Goal: Transaction & Acquisition: Obtain resource

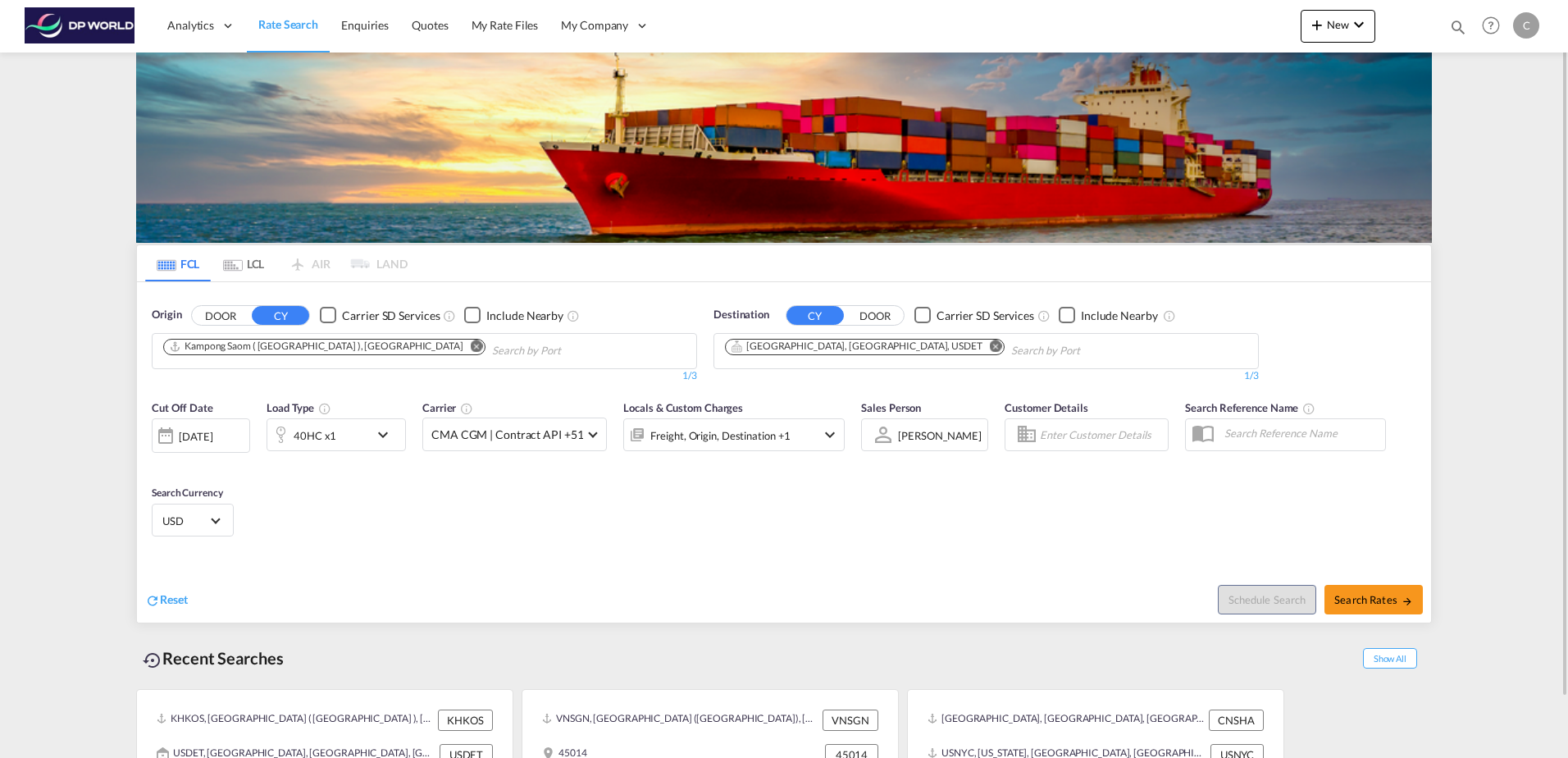
click at [471, 349] on md-icon "Remove" at bounding box center [477, 345] width 12 height 12
click at [852, 344] on md-chips-wrap "[GEOGRAPHIC_DATA], [GEOGRAPHIC_DATA], USDET" at bounding box center [948, 349] width 451 height 30
click at [990, 345] on md-icon "Remove" at bounding box center [996, 345] width 12 height 12
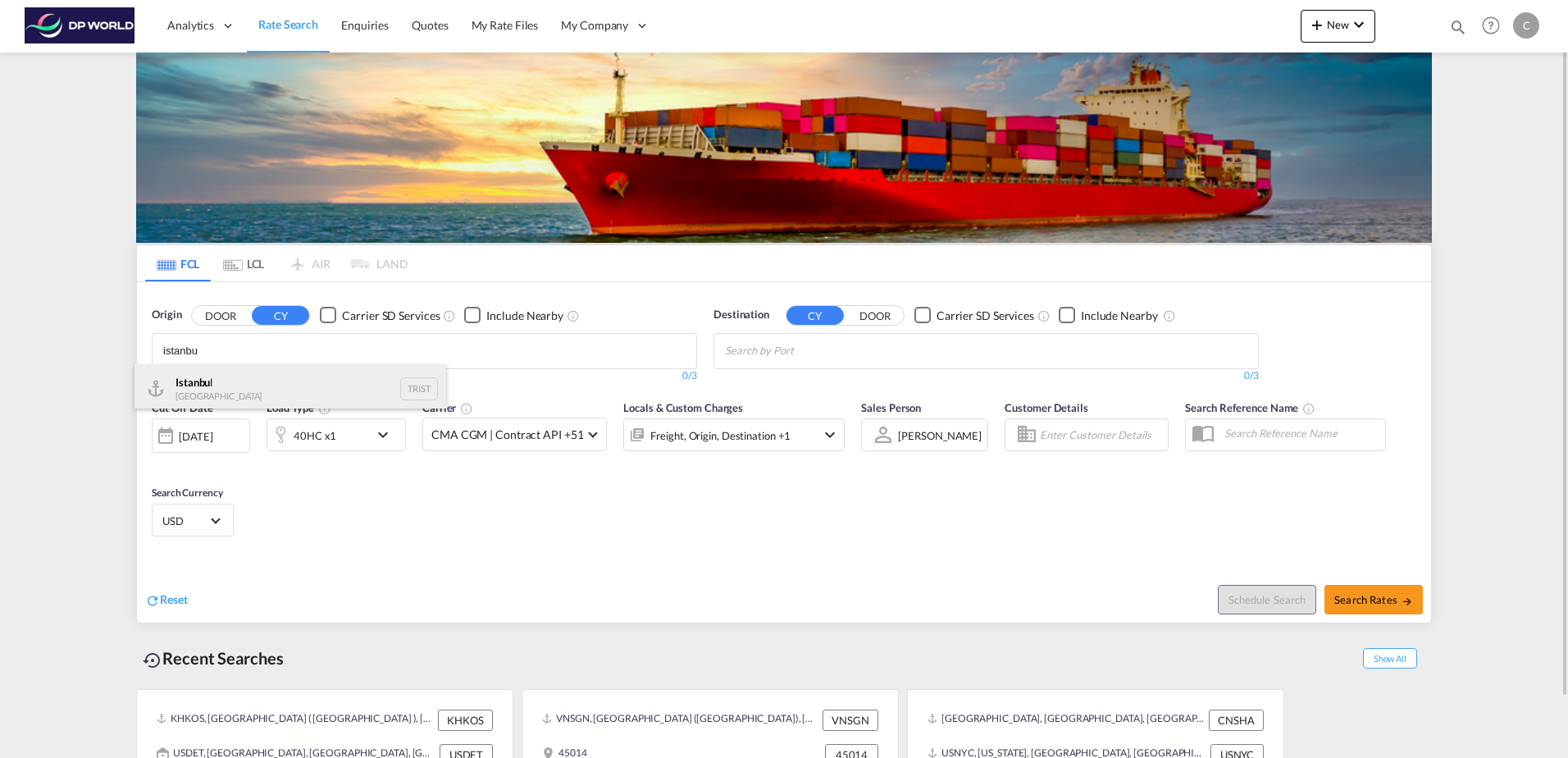
type input "istanbu"
click at [282, 380] on div "Istanbu l Turkey TRIST" at bounding box center [290, 388] width 312 height 49
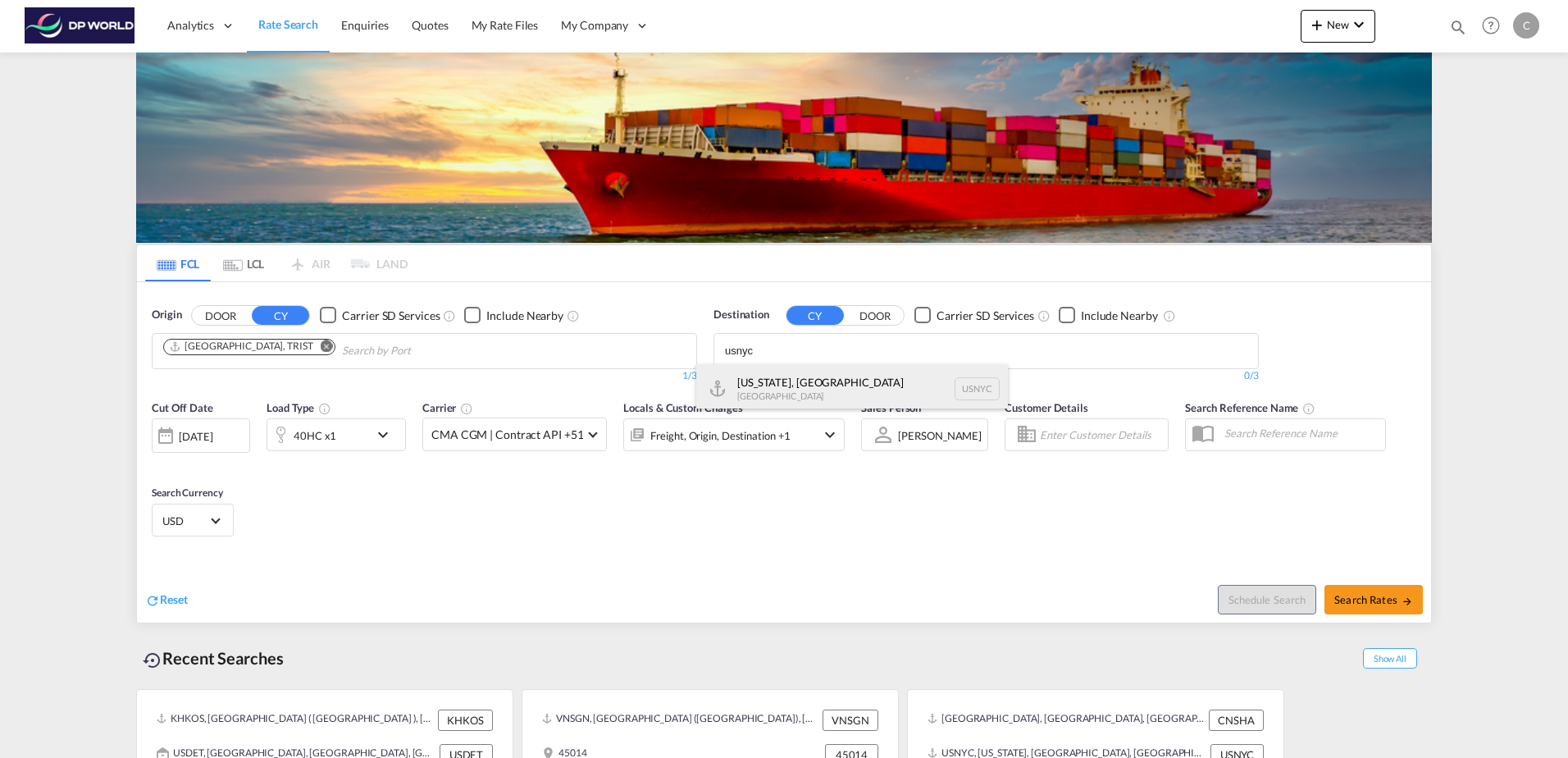
type input "usnyc"
click at [782, 370] on div "[US_STATE], [GEOGRAPHIC_DATA] [GEOGRAPHIC_DATA] USNYC" at bounding box center [852, 388] width 312 height 49
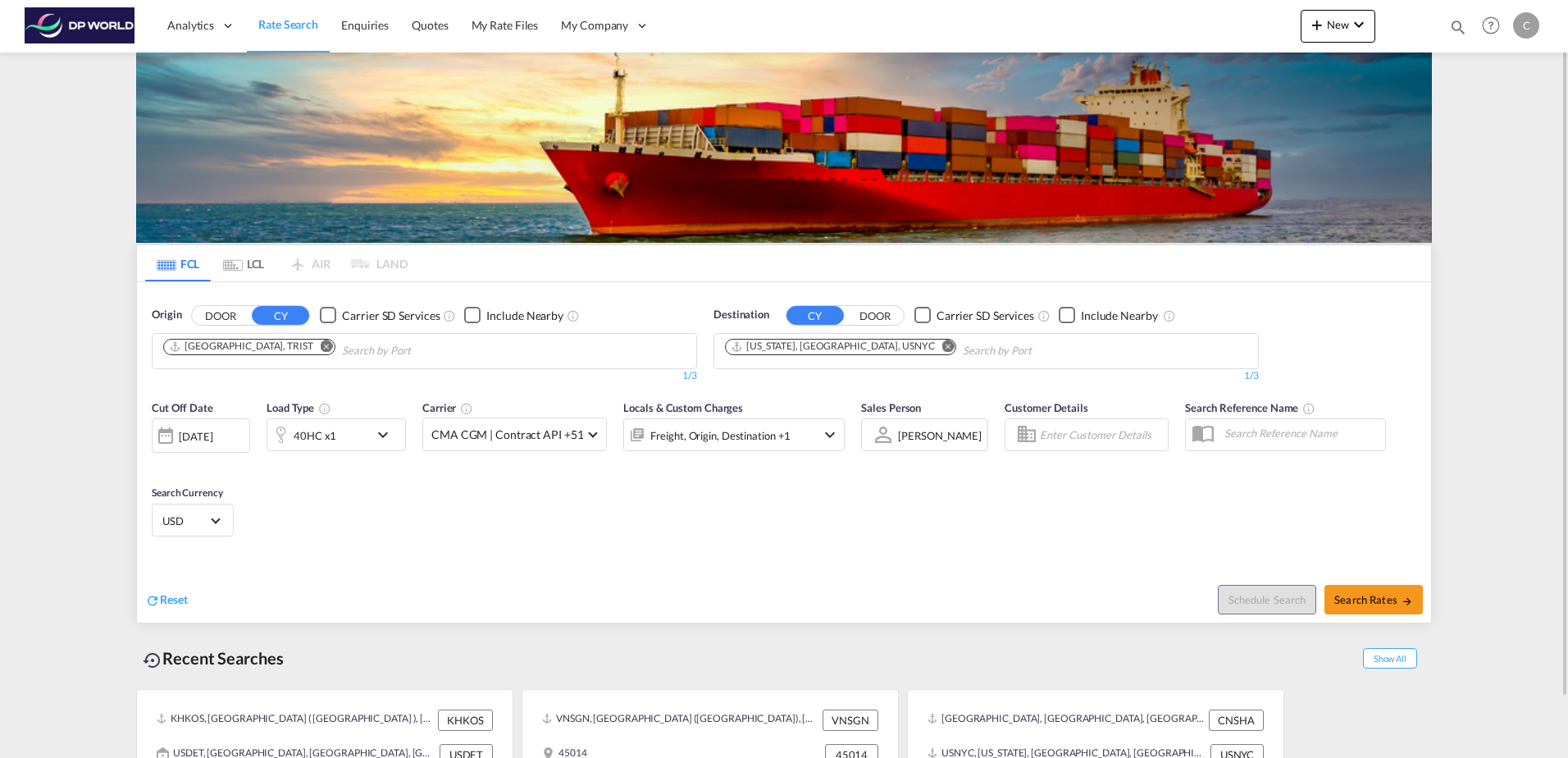
click at [381, 439] on md-icon "icon-chevron-down" at bounding box center [387, 434] width 28 height 19
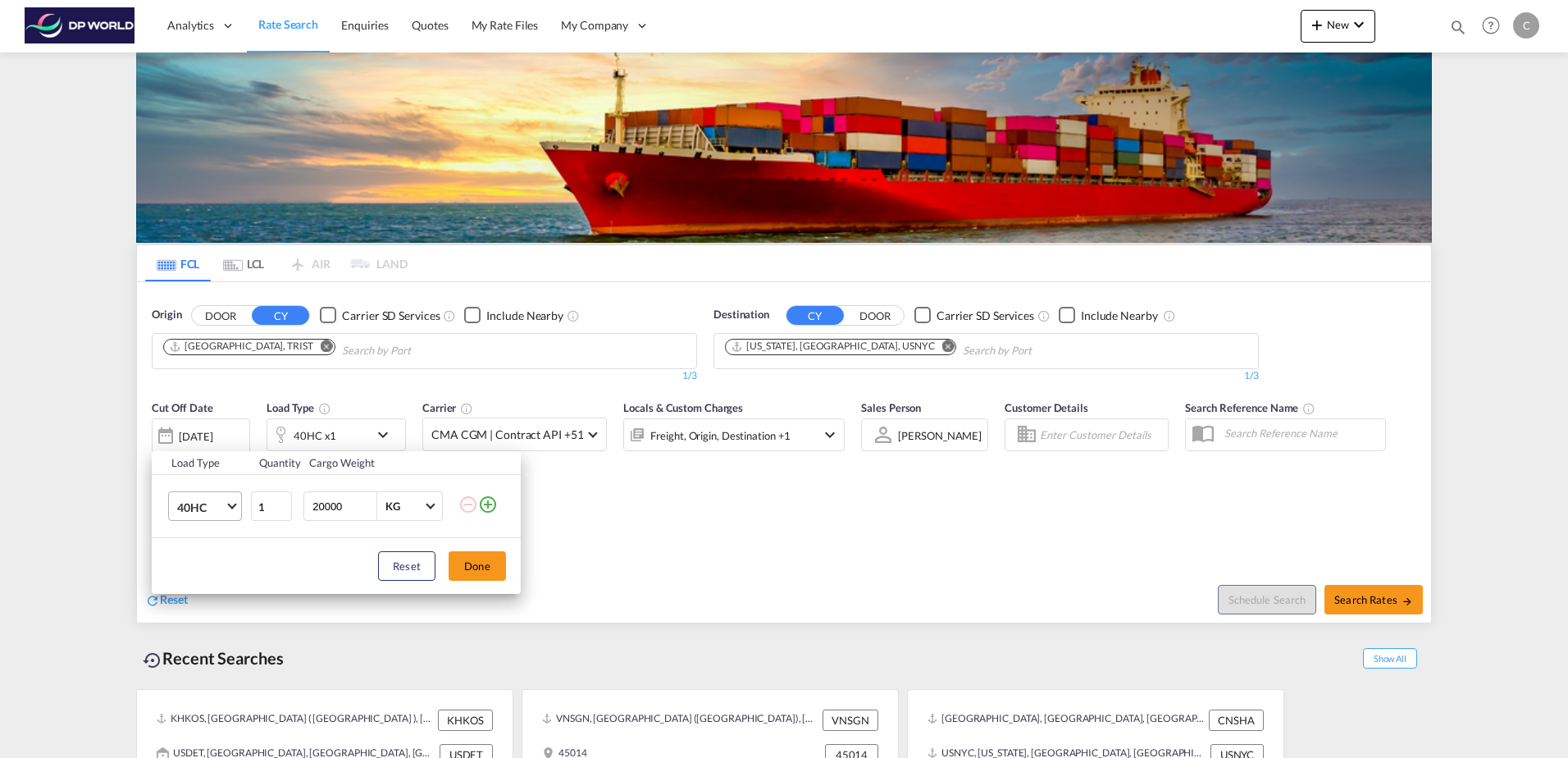
click at [225, 516] on md-select-value "40HC" at bounding box center [208, 506] width 65 height 28
click at [222, 434] on md-option "20GP" at bounding box center [219, 428] width 111 height 40
click at [485, 571] on button "Done" at bounding box center [478, 566] width 57 height 29
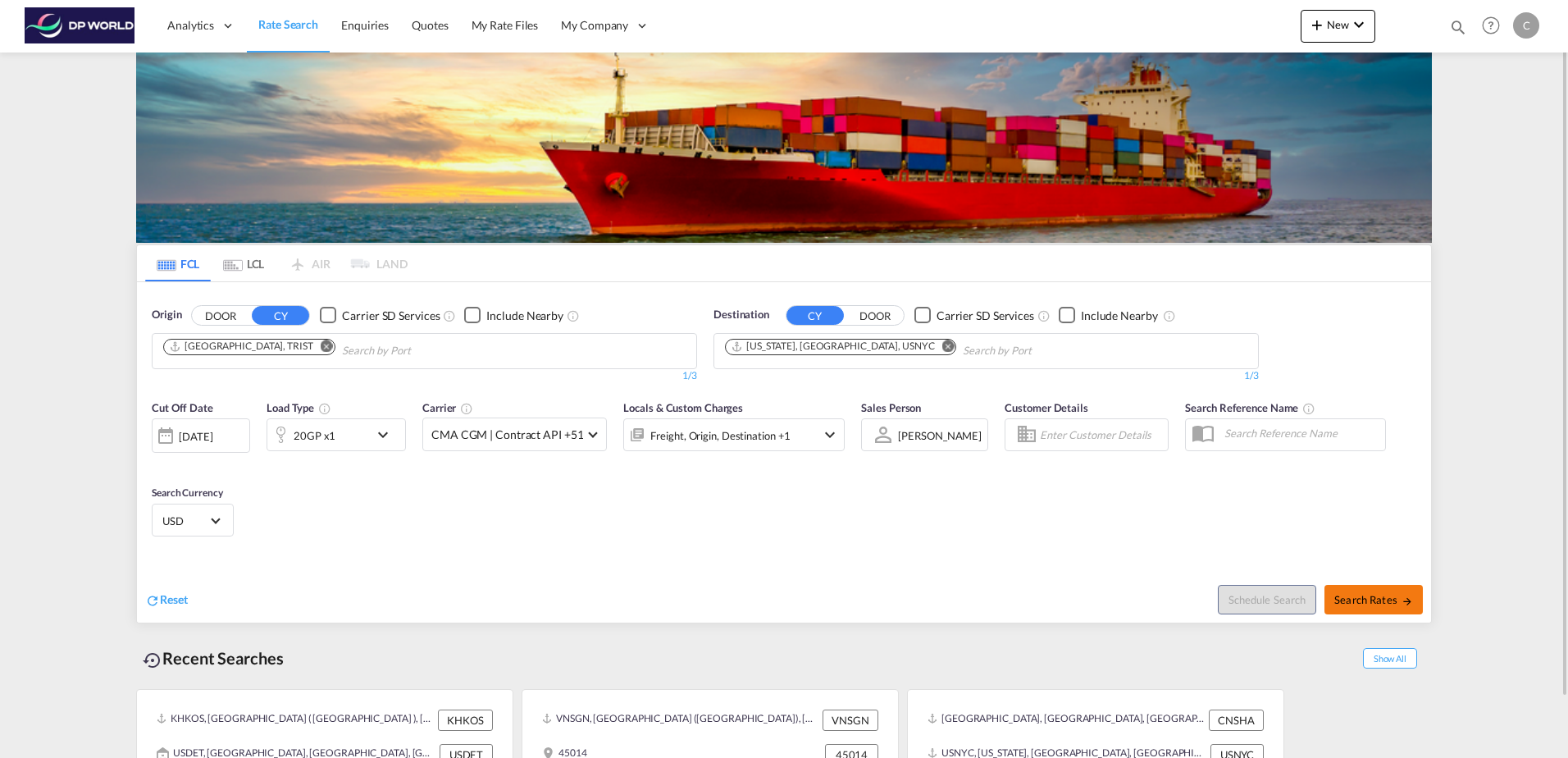
click at [1345, 603] on span "Search Rates" at bounding box center [1374, 599] width 79 height 13
type input "TRIST to USNYC / [DATE]"
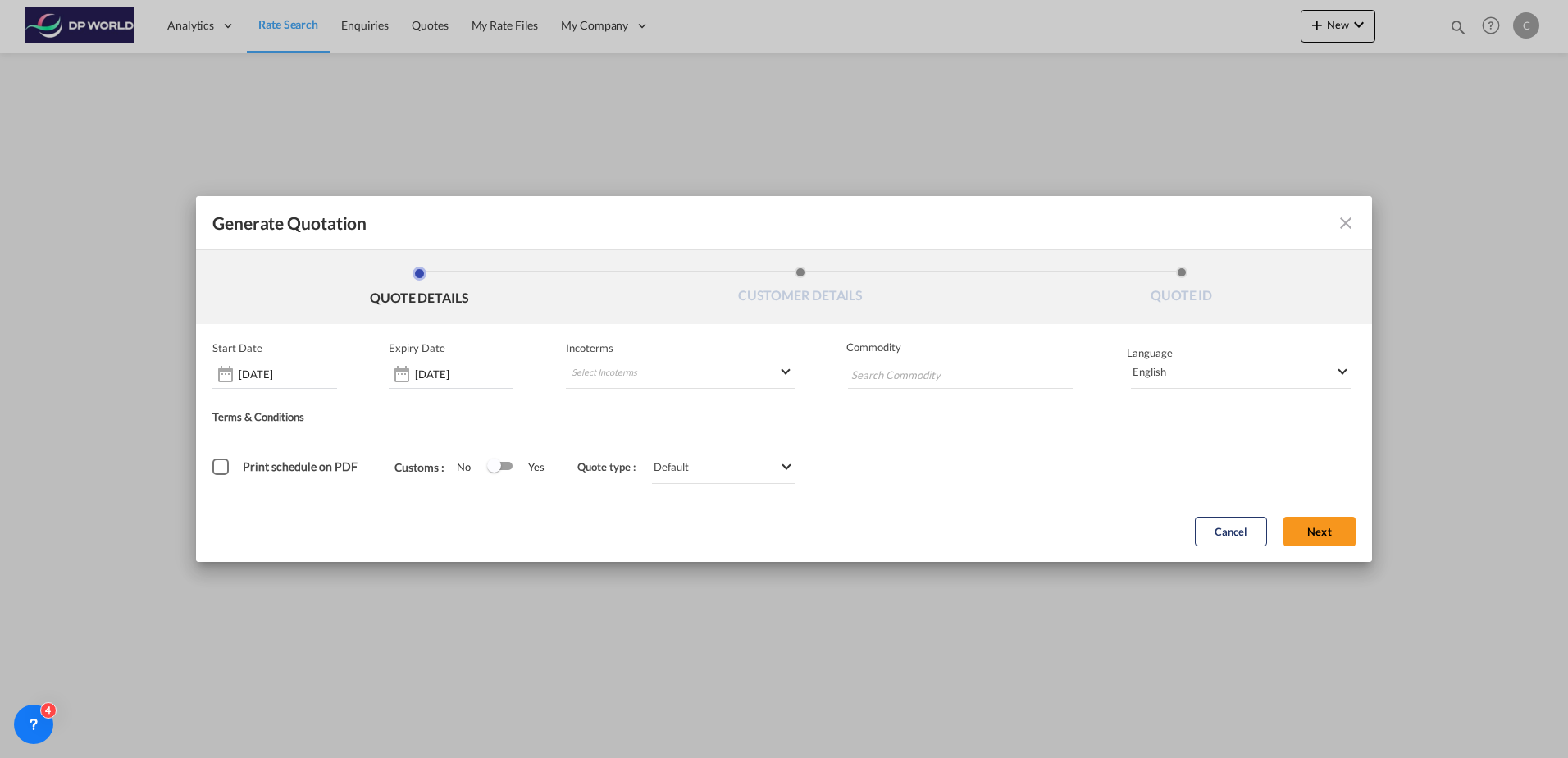
click at [1286, 515] on div "Cancel Next" at bounding box center [1275, 531] width 178 height 45
click at [1297, 530] on button "Next" at bounding box center [1320, 531] width 72 height 29
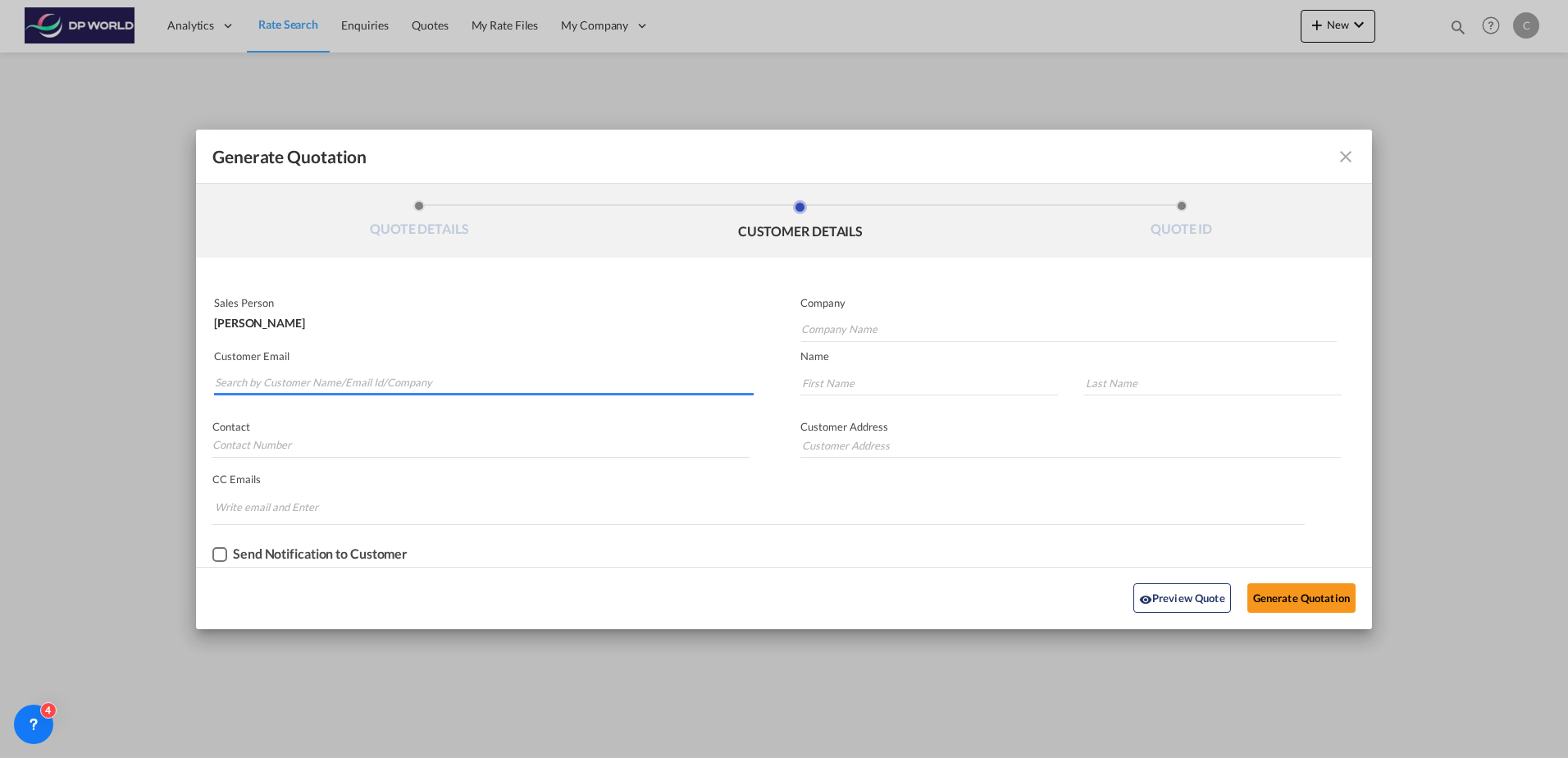
click at [342, 380] on input "Search by Customer Name/Email Id/Company" at bounding box center [485, 383] width 539 height 25
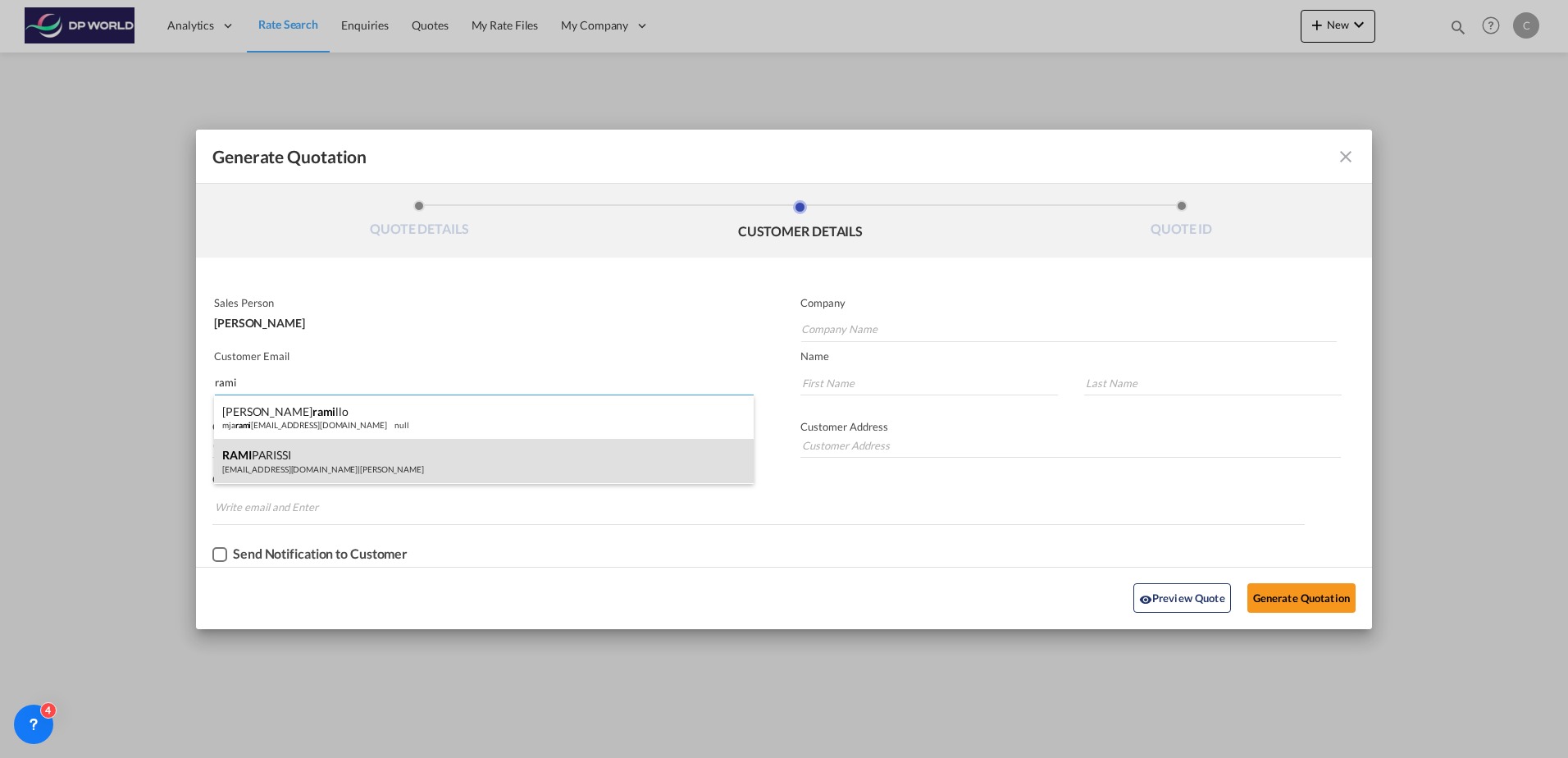
type input "rami"
click at [336, 477] on div "[PERSON_NAME] [EMAIL_ADDRESS][DOMAIN_NAME] | [PERSON_NAME]" at bounding box center [484, 461] width 539 height 44
type input "[PERSON_NAME]"
type input "[EMAIL_ADDRESS][DOMAIN_NAME]"
type input "RAMI"
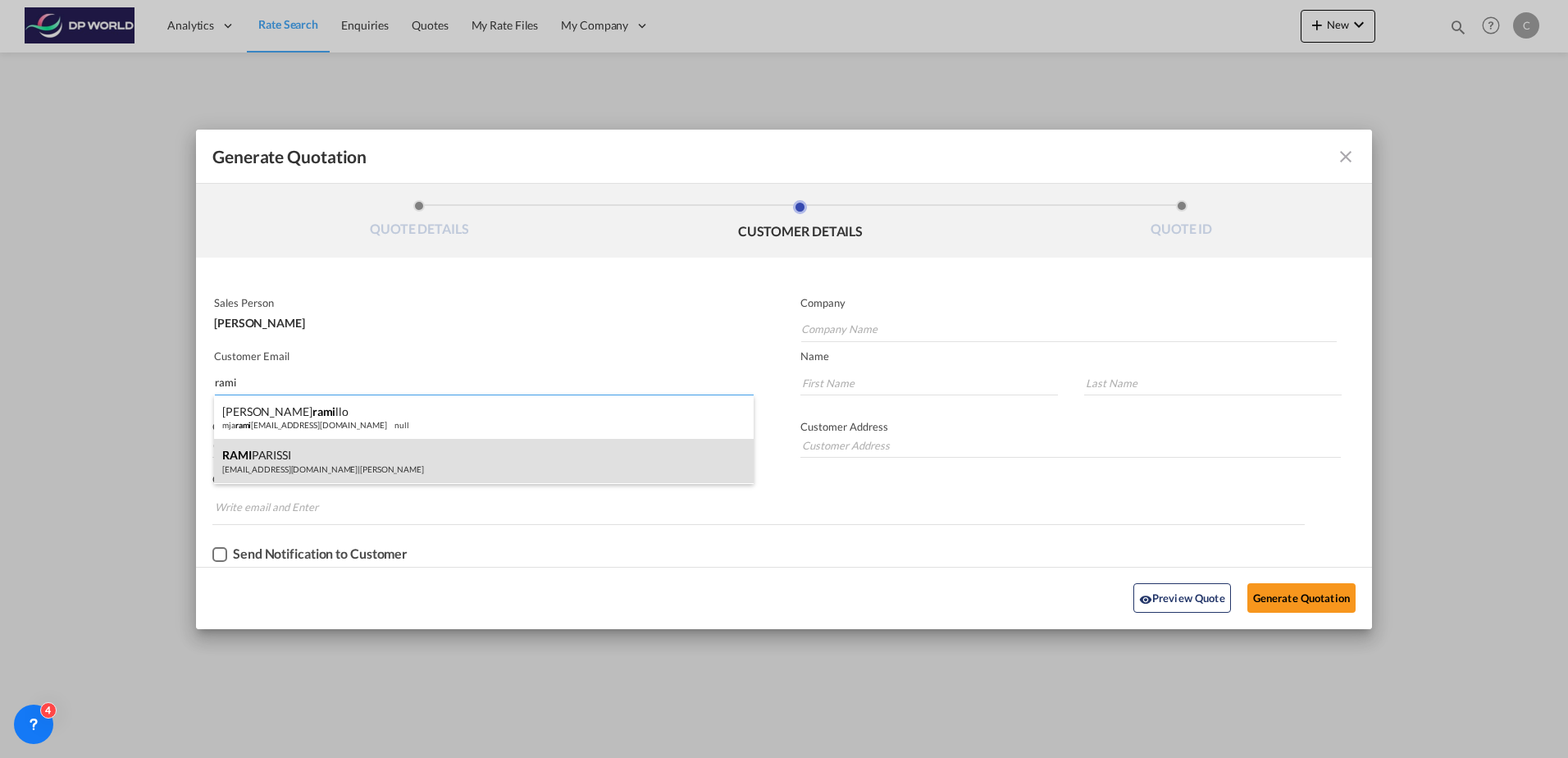
type input "PARISSI"
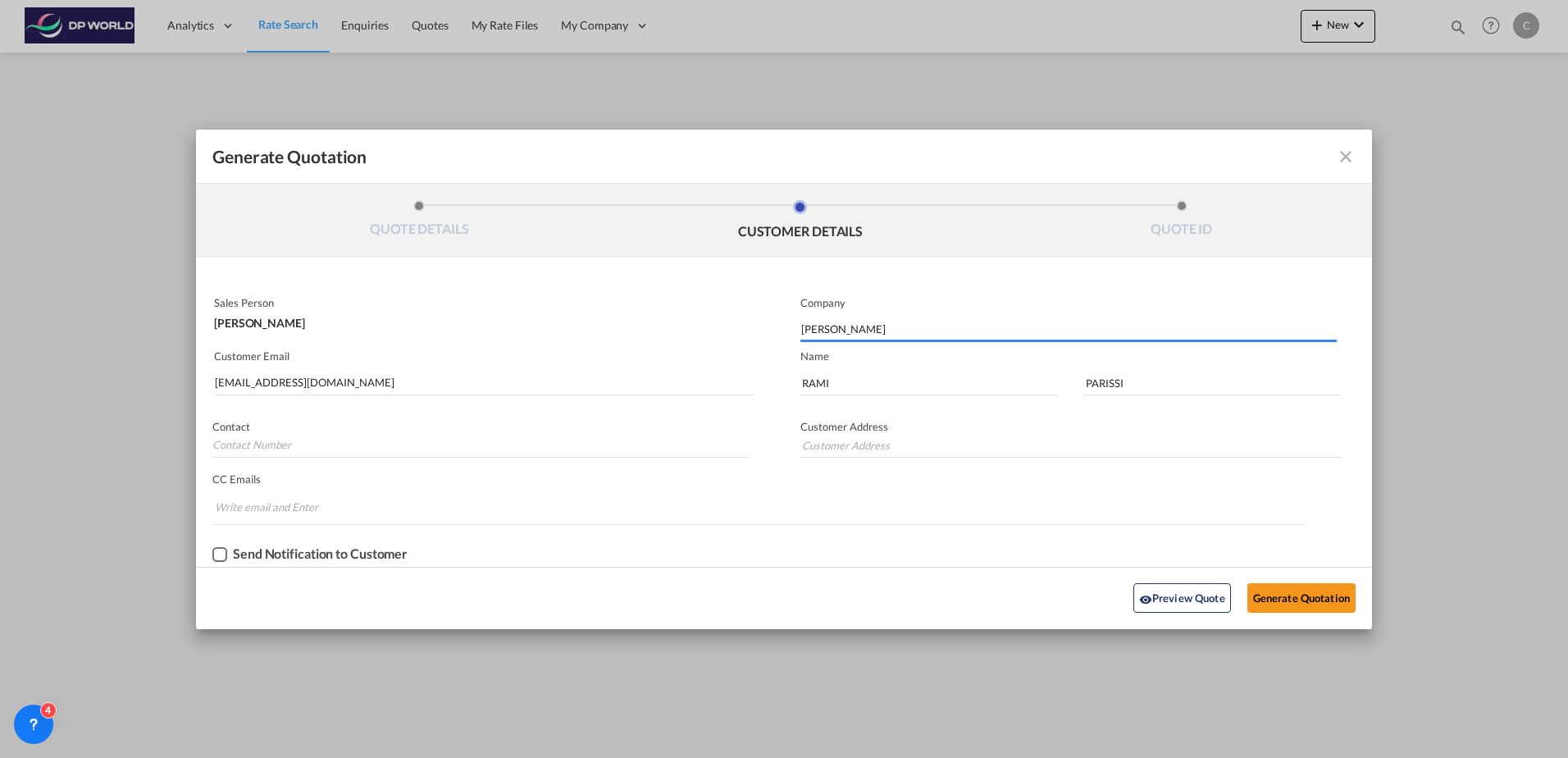
click at [1318, 618] on div "Preview Quote Generate Quotation" at bounding box center [784, 598] width 1159 height 45
click at [1316, 605] on button "Generate Quotation" at bounding box center [1302, 598] width 109 height 29
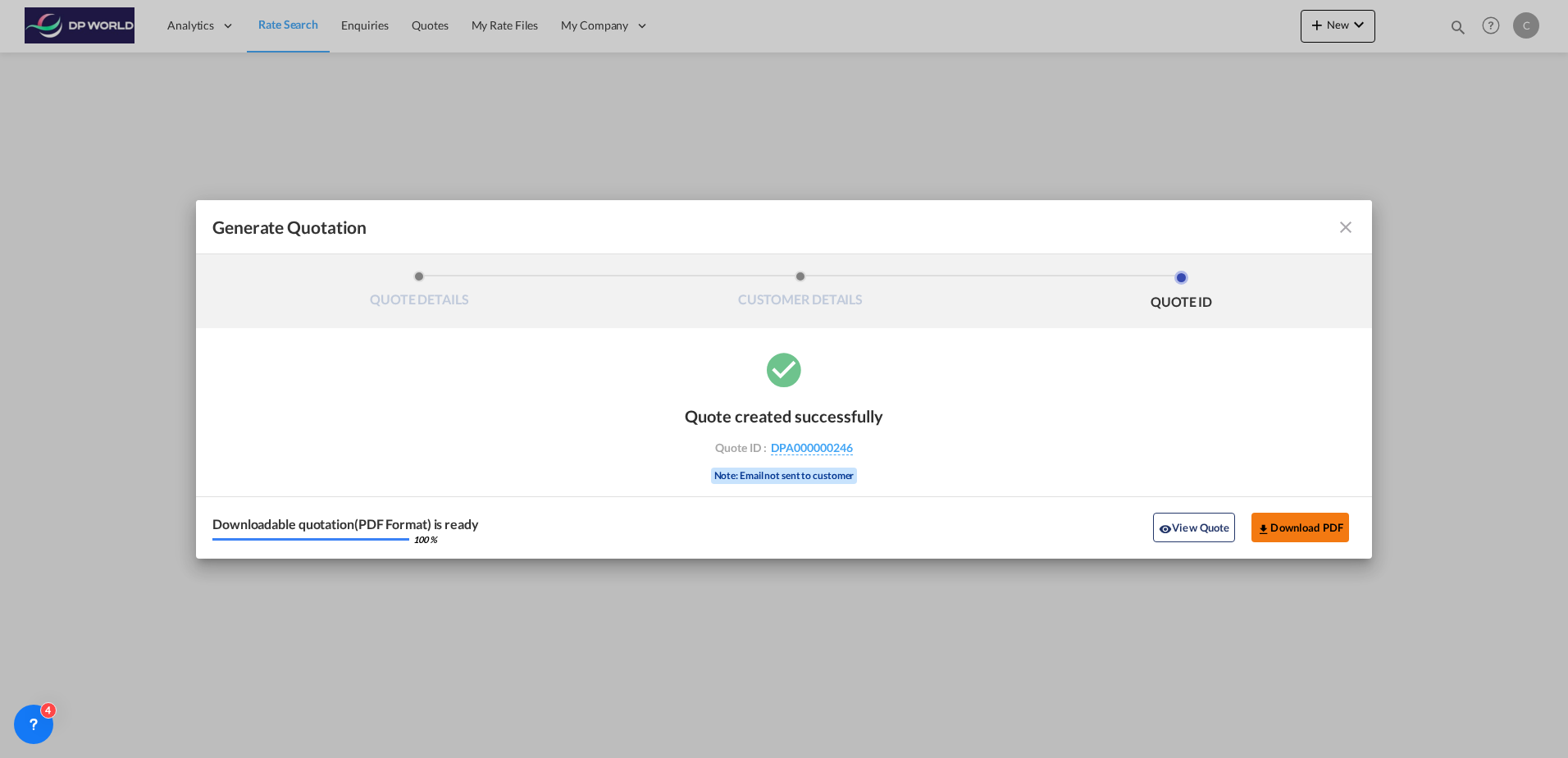
click at [1281, 534] on button "Download PDF" at bounding box center [1300, 527] width 98 height 29
click at [1353, 224] on md-icon "icon-close fg-AAA8AD cursor m-0" at bounding box center [1345, 226] width 19 height 19
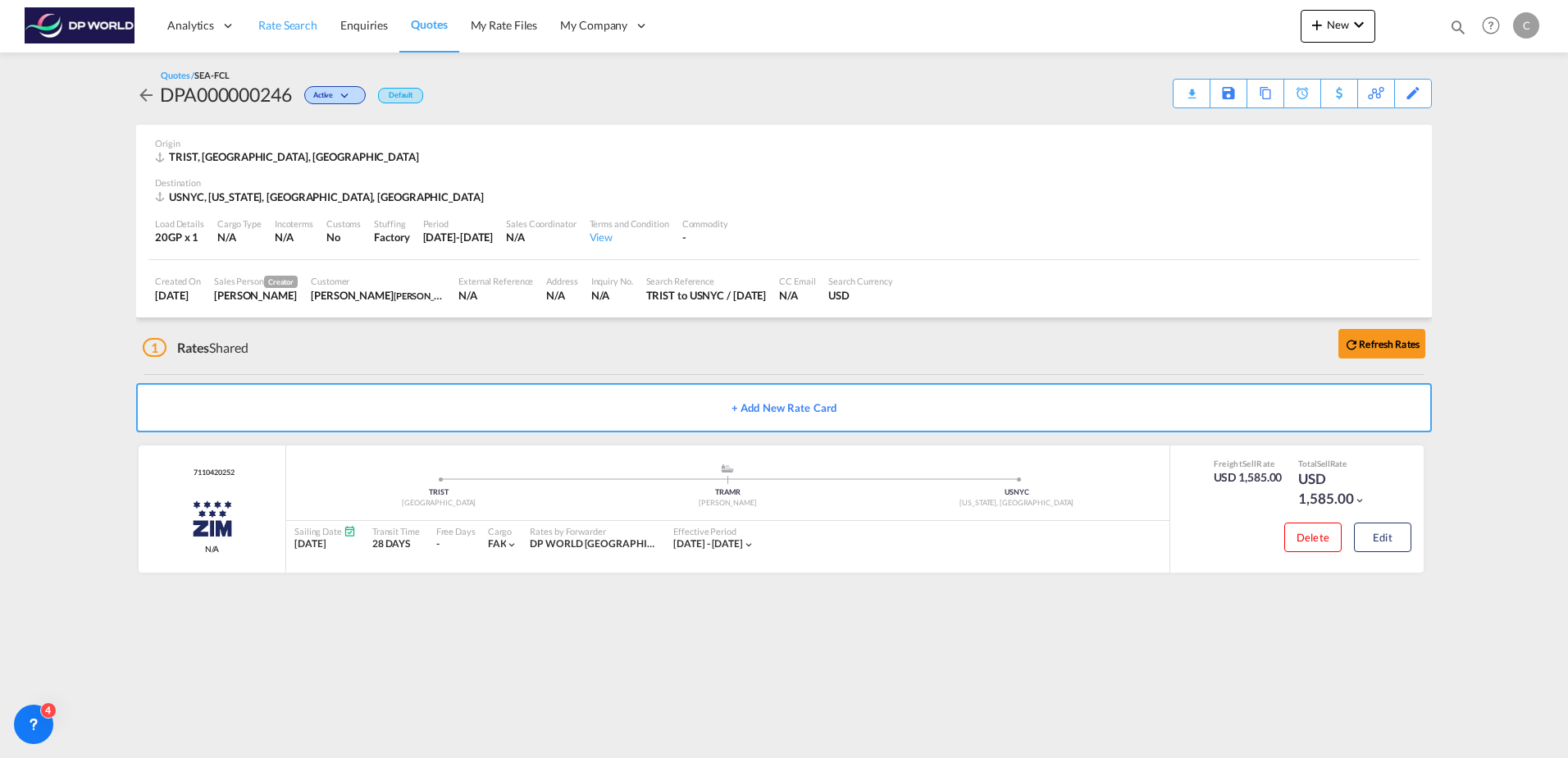
click at [302, 25] on span "Rate Search" at bounding box center [288, 25] width 59 height 14
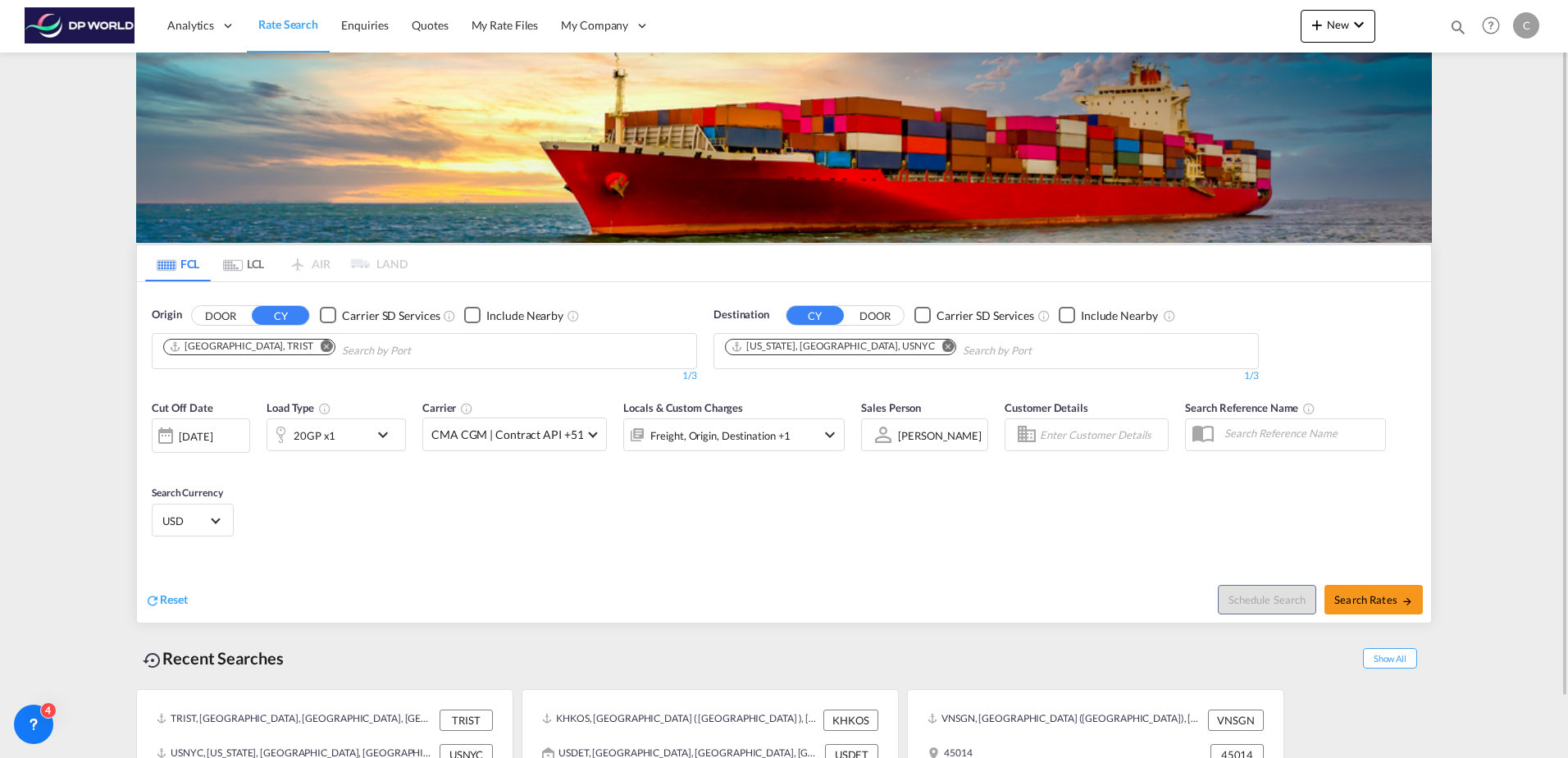
click at [215, 360] on md-chips-wrap "[GEOGRAPHIC_DATA], TRIST" at bounding box center [332, 349] width 343 height 30
click at [320, 346] on md-icon "Remove" at bounding box center [326, 345] width 12 height 12
click at [257, 343] on input "Chips input." at bounding box center [240, 350] width 156 height 27
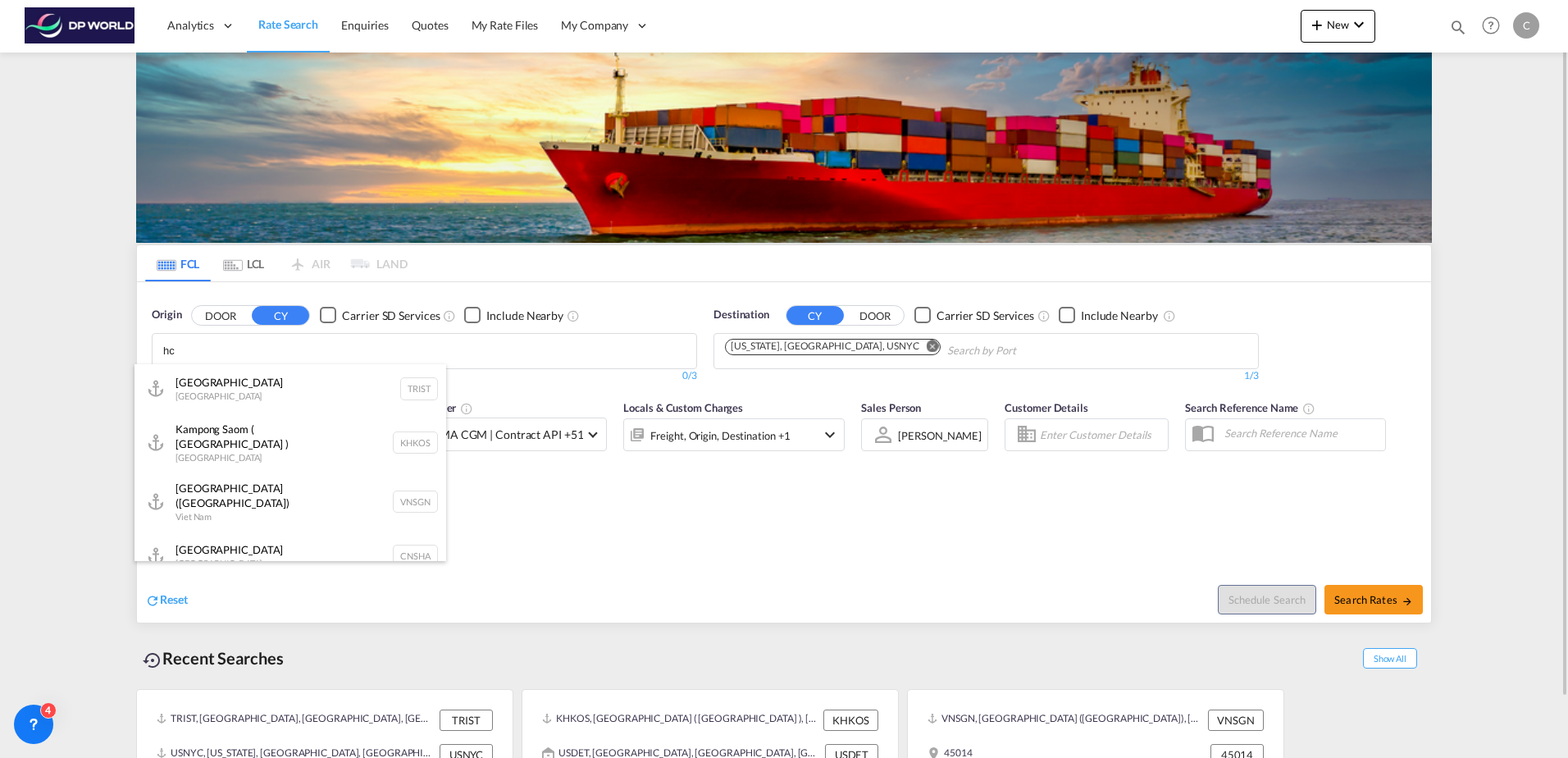
type input "h"
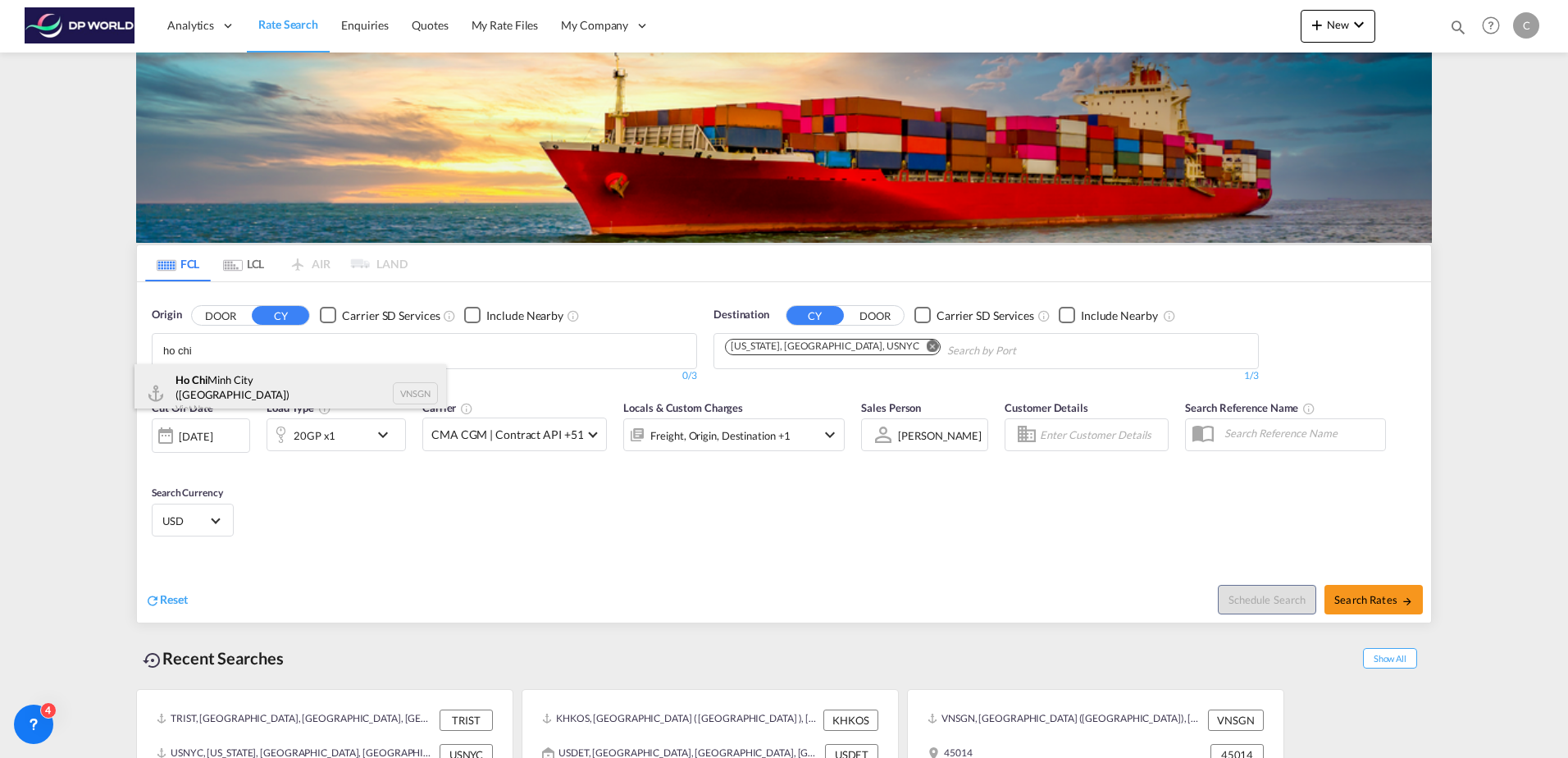
type input "ho chi"
click at [261, 370] on div "Ho Chi Minh City ([GEOGRAPHIC_DATA]) Viet Nam VNSGN" at bounding box center [290, 394] width 312 height 59
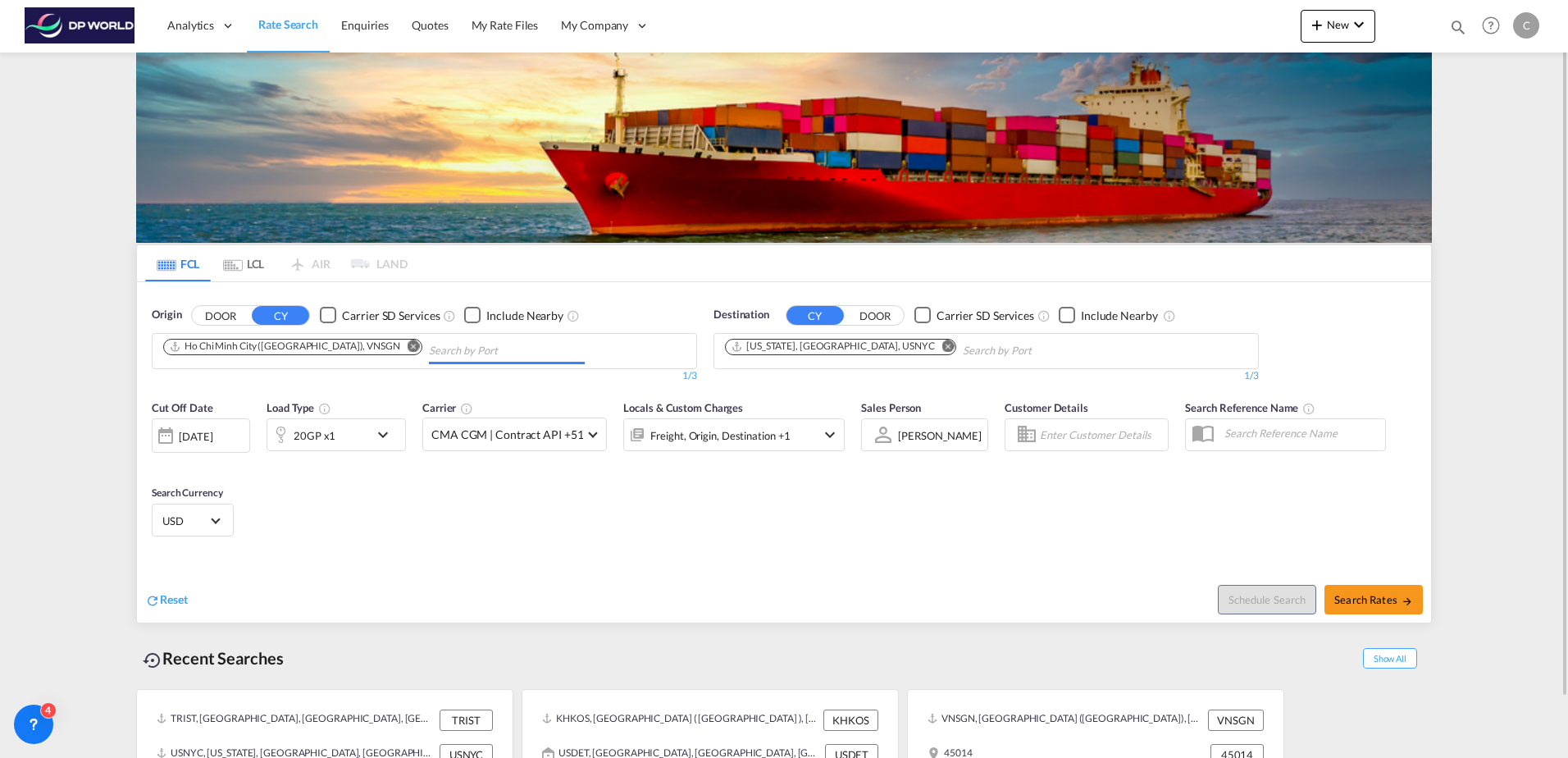
click at [942, 348] on md-icon "Remove" at bounding box center [948, 345] width 12 height 12
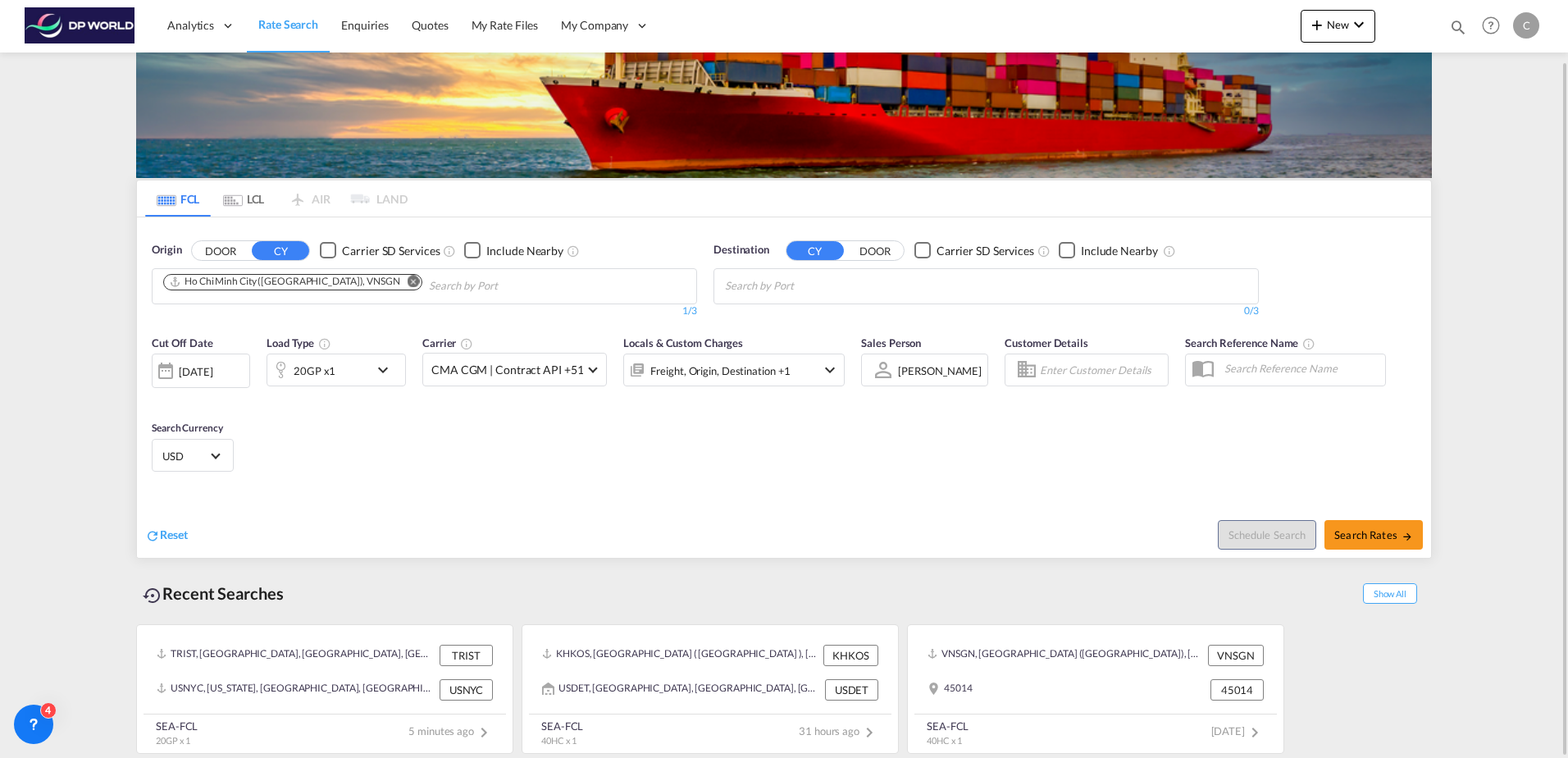
click at [823, 290] on body "Analytics Dashboard Rate Search Enquiries Quotes My Rate Files My Company" at bounding box center [784, 379] width 1568 height 758
type input "los ang"
click at [832, 319] on div "Los Ang eles, [GEOGRAPHIC_DATA] [GEOGRAPHIC_DATA] USLAX" at bounding box center [852, 323] width 312 height 49
click at [343, 372] on div "20GP x1" at bounding box center [318, 370] width 102 height 33
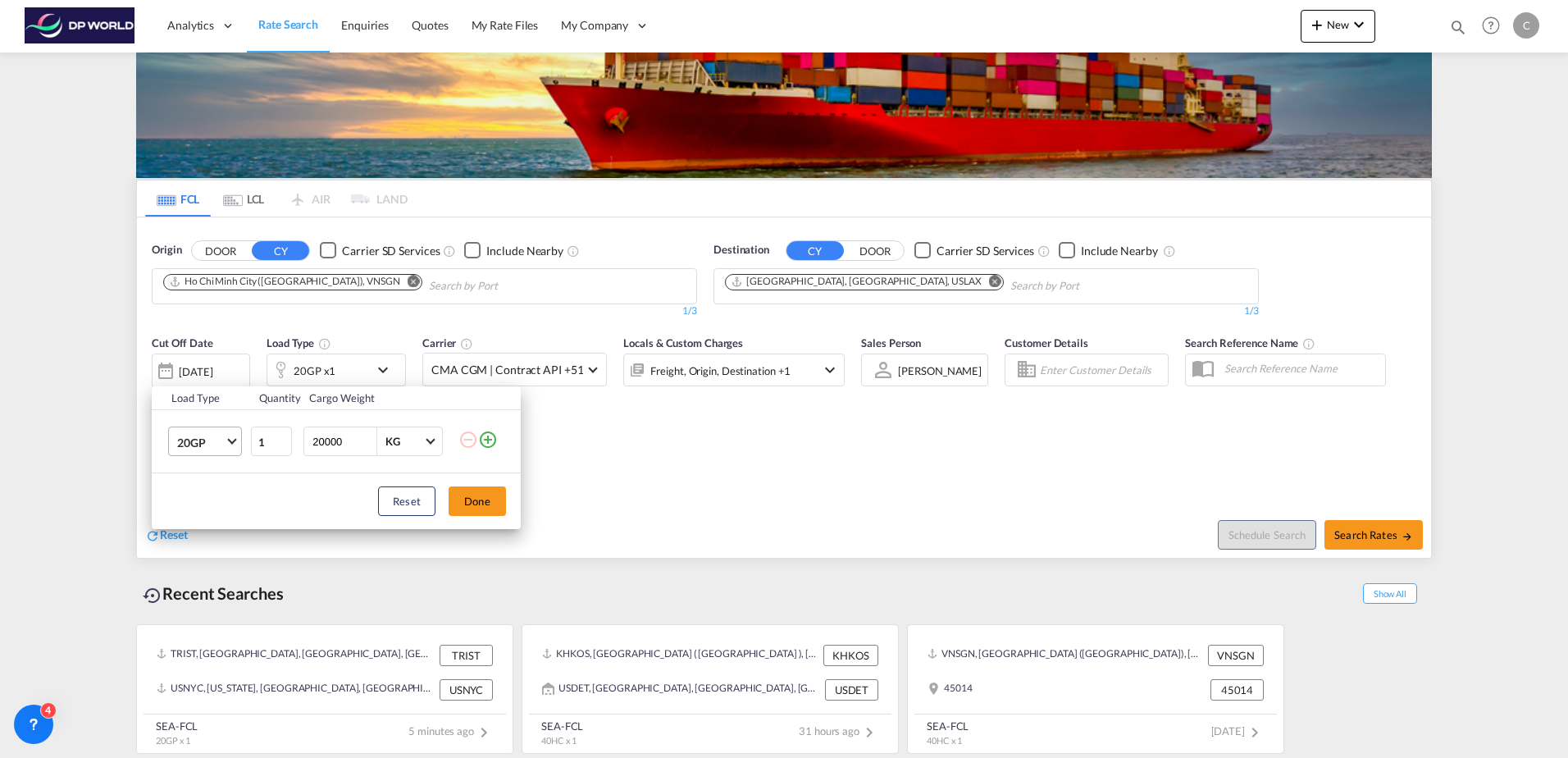
click at [210, 447] on span "20GP" at bounding box center [202, 442] width 48 height 17
click at [220, 509] on md-option "40HC" at bounding box center [219, 521] width 111 height 40
click at [478, 502] on button "Done" at bounding box center [478, 501] width 57 height 29
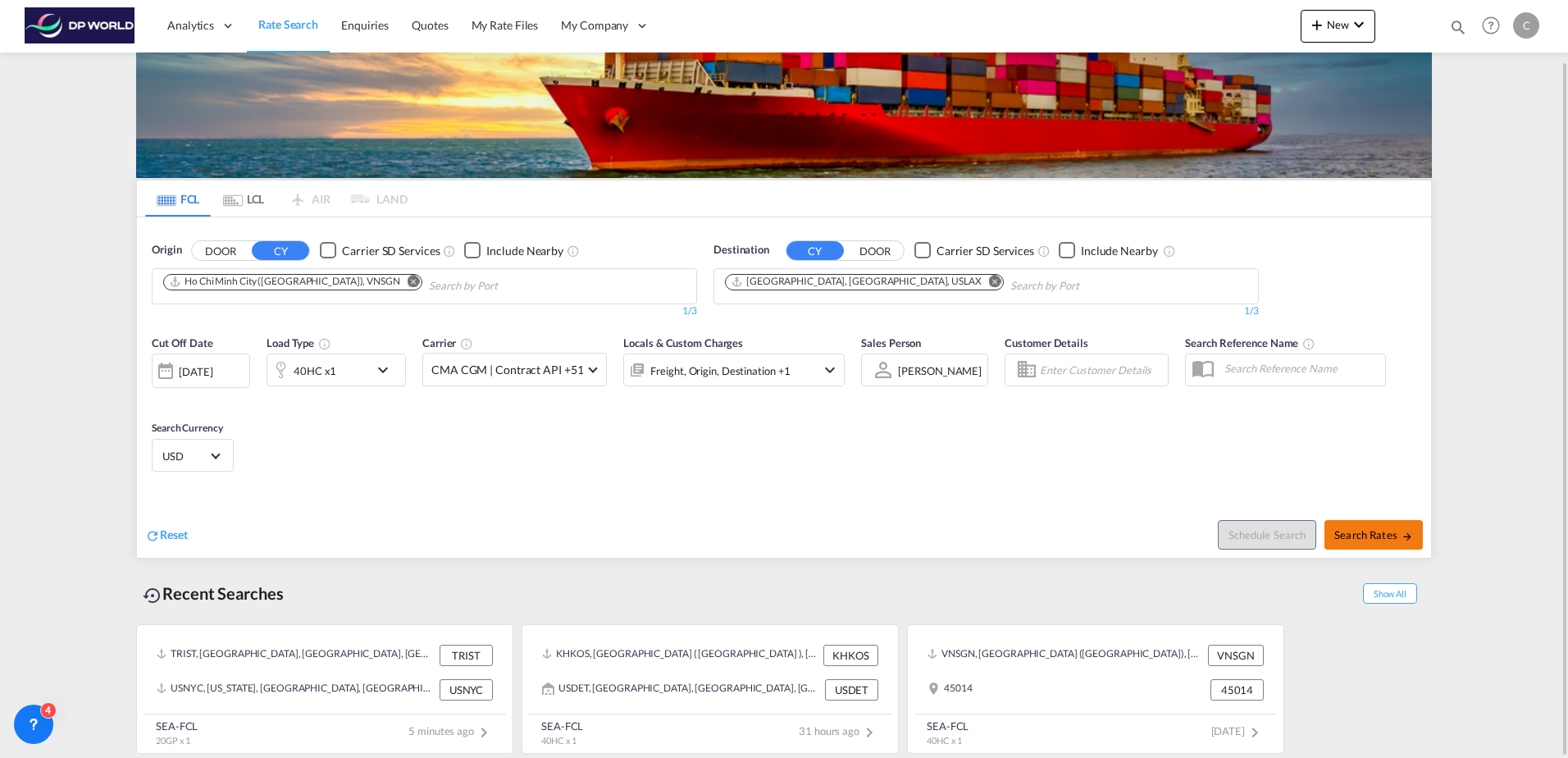
click at [1373, 535] on span "Search Rates" at bounding box center [1374, 534] width 79 height 13
type input "VNSGN to USLAX / [DATE]"
